Goal: Information Seeking & Learning: Learn about a topic

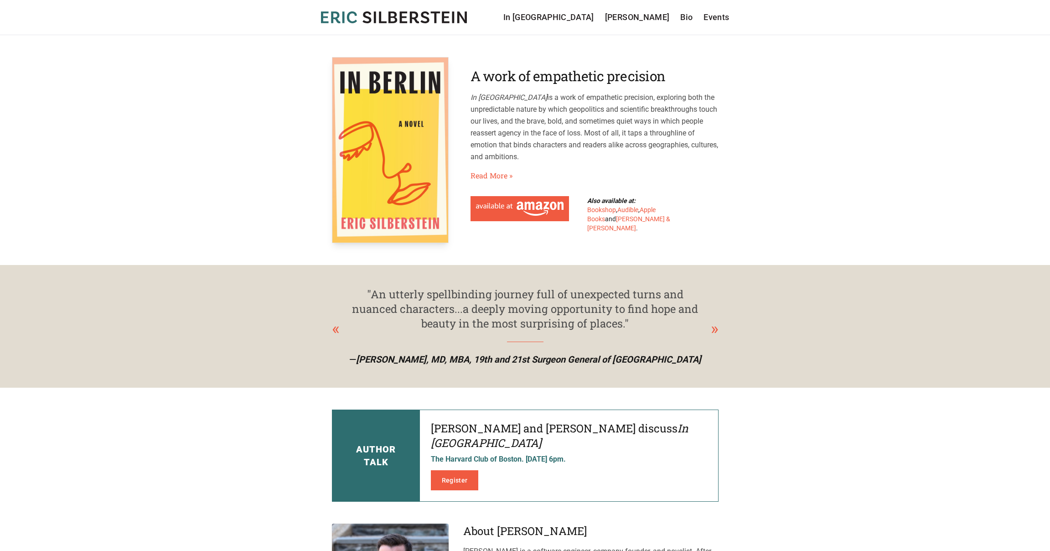
drag, startPoint x: 612, startPoint y: 108, endPoint x: 733, endPoint y: 156, distance: 130.2
click at [733, 156] on main "A work of empathetic precision In [GEOGRAPHIC_DATA] is a work of empathetic pre…" at bounding box center [525, 438] width 1050 height 806
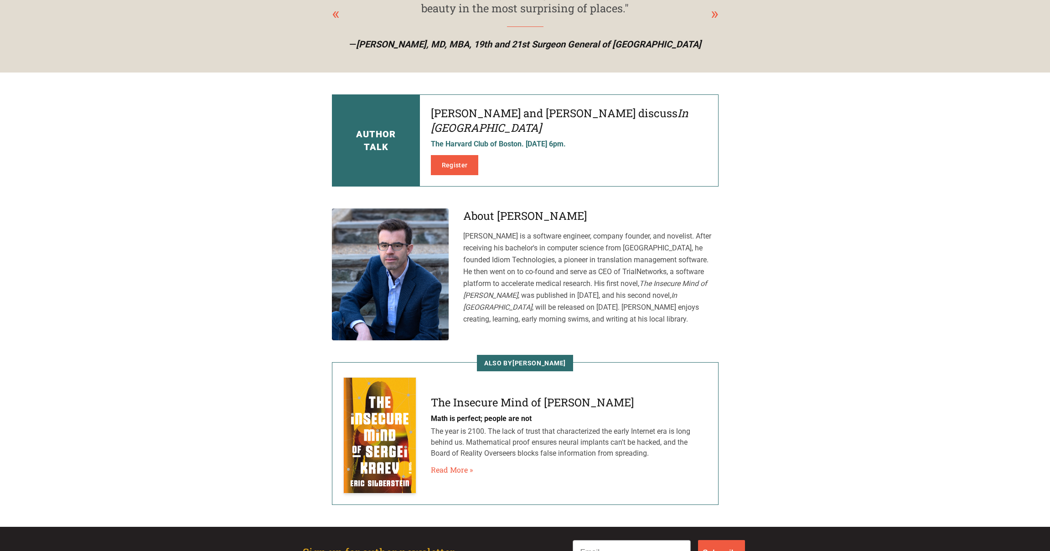
scroll to position [316, 0]
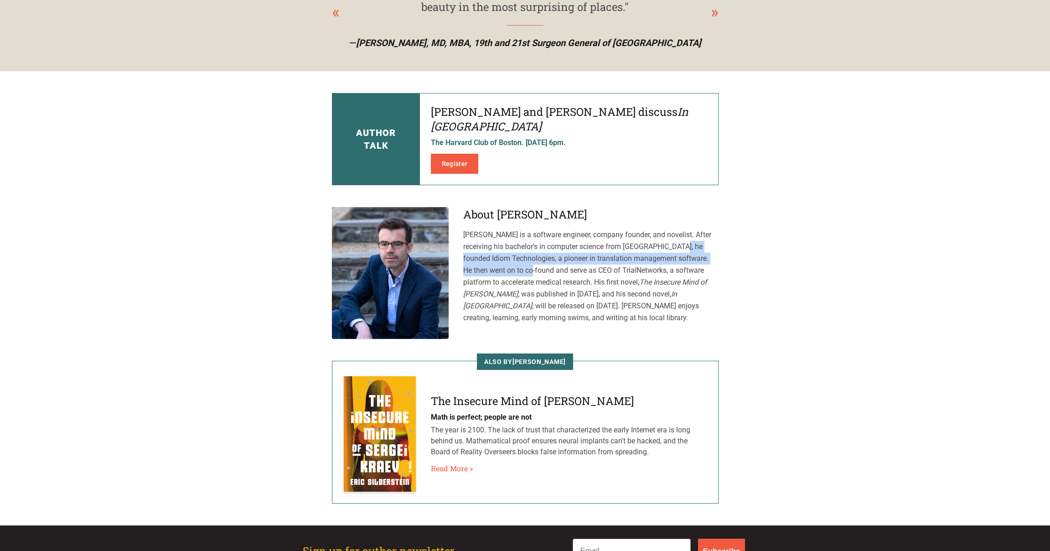
drag, startPoint x: 626, startPoint y: 230, endPoint x: 727, endPoint y: 242, distance: 101.9
click at [727, 242] on main "Author Talk [PERSON_NAME] and [PERSON_NAME] discuss In [GEOGRAPHIC_DATA] The Ha…" at bounding box center [525, 298] width 408 height 454
drag, startPoint x: 592, startPoint y: 267, endPoint x: 541, endPoint y: 266, distance: 51.1
click at [590, 268] on p "[PERSON_NAME] is a software engineer, company founder, and novelist. After rece…" at bounding box center [590, 276] width 255 height 95
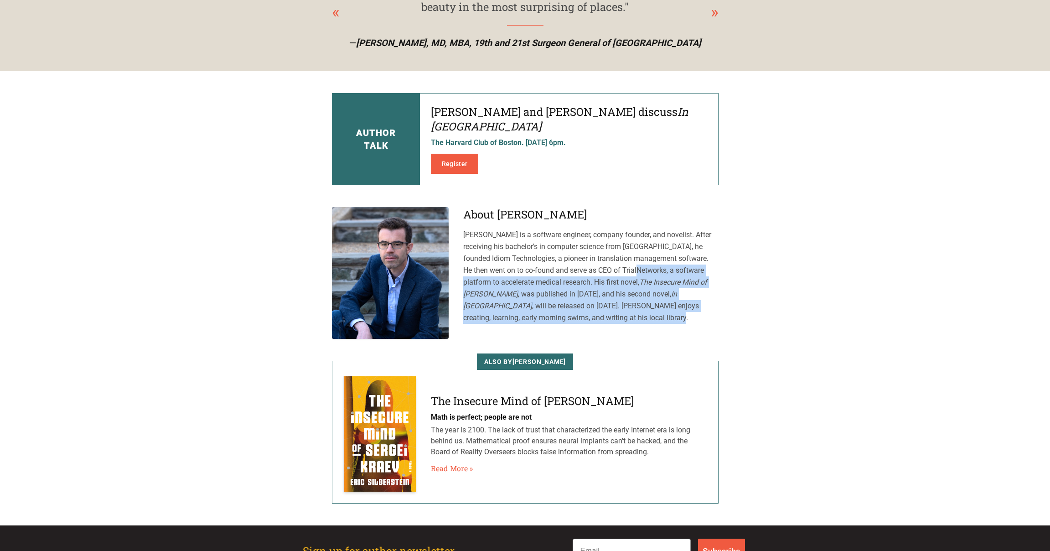
drag, startPoint x: 567, startPoint y: 253, endPoint x: 616, endPoint y: 297, distance: 65.6
click at [616, 299] on p "[PERSON_NAME] is a software engineer, company founder, and novelist. After rece…" at bounding box center [590, 276] width 255 height 95
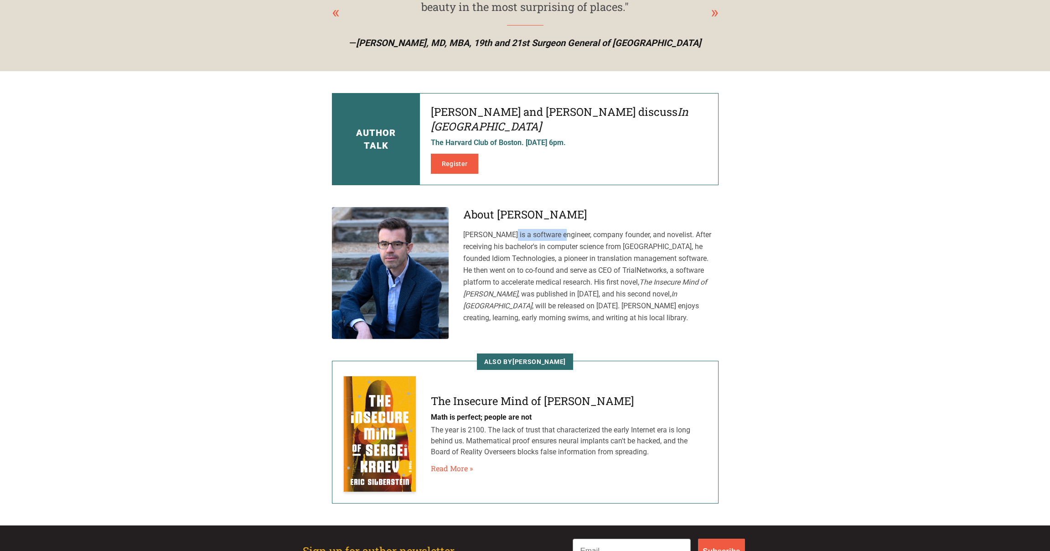
drag, startPoint x: 511, startPoint y: 220, endPoint x: 463, endPoint y: 220, distance: 48.8
click at [463, 229] on p "[PERSON_NAME] is a software engineer, company founder, and novelist. After rece…" at bounding box center [590, 276] width 255 height 95
copy p "[PERSON_NAME]"
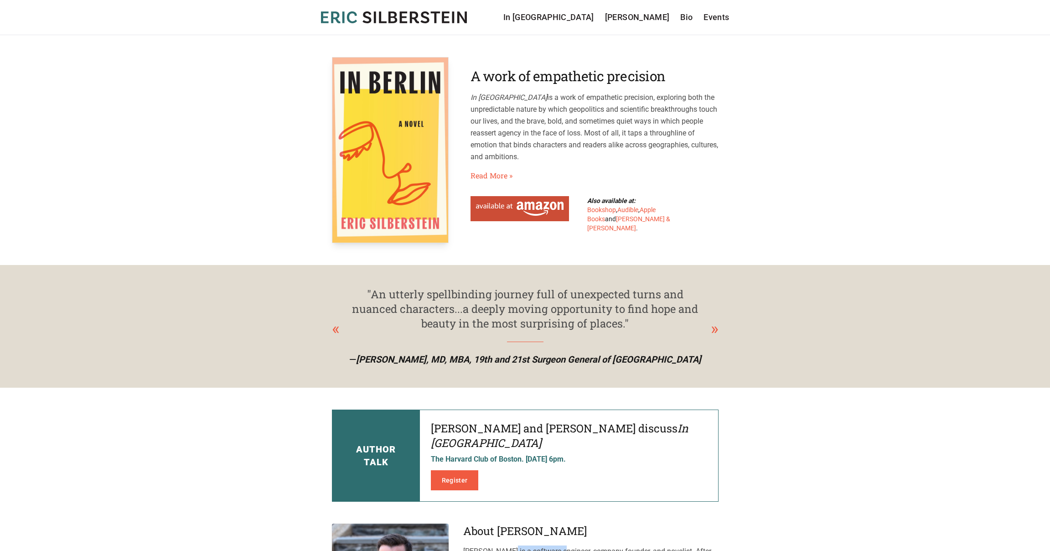
click at [514, 213] on img at bounding box center [520, 208] width 88 height 14
